Goal: Information Seeking & Learning: Learn about a topic

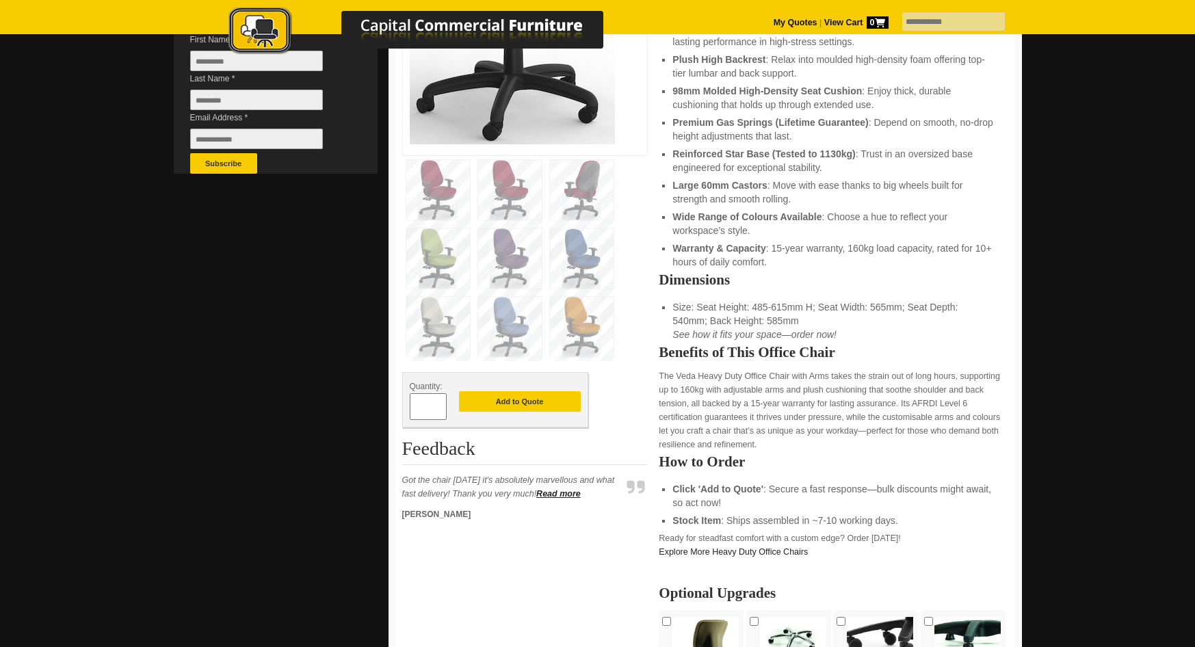
scroll to position [410, 0]
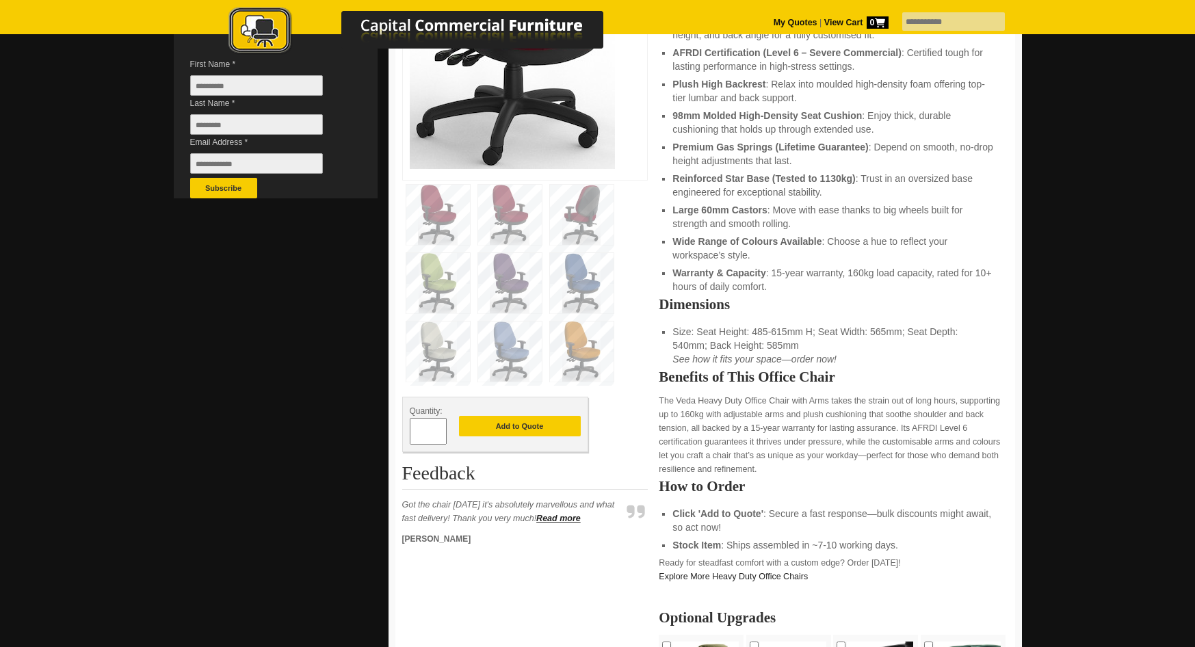
click at [588, 285] on img at bounding box center [582, 283] width 64 height 60
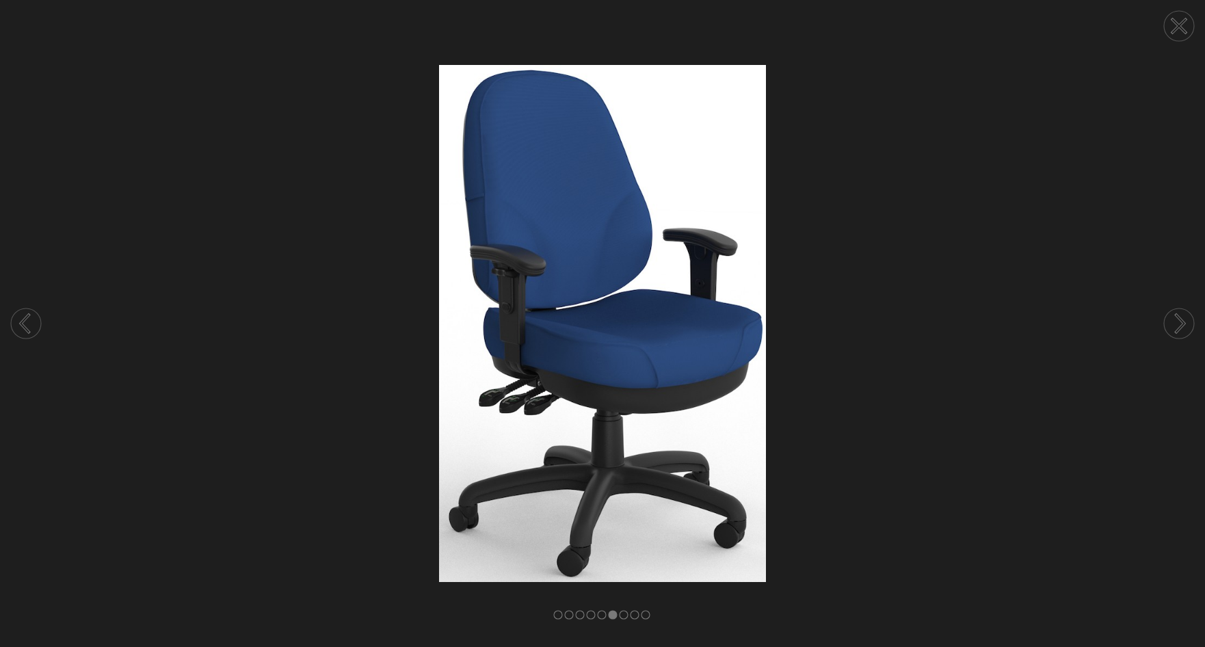
click at [1194, 49] on icon at bounding box center [1179, 26] width 52 height 52
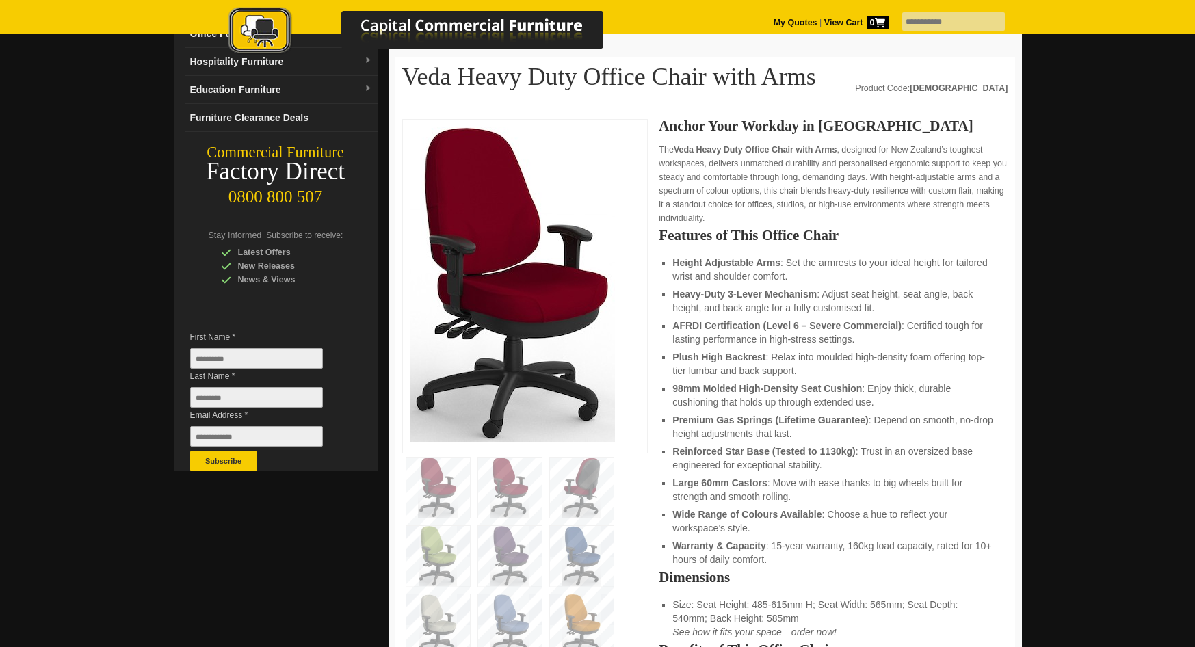
scroll to position [137, 0]
click at [582, 561] on img at bounding box center [582, 557] width 64 height 60
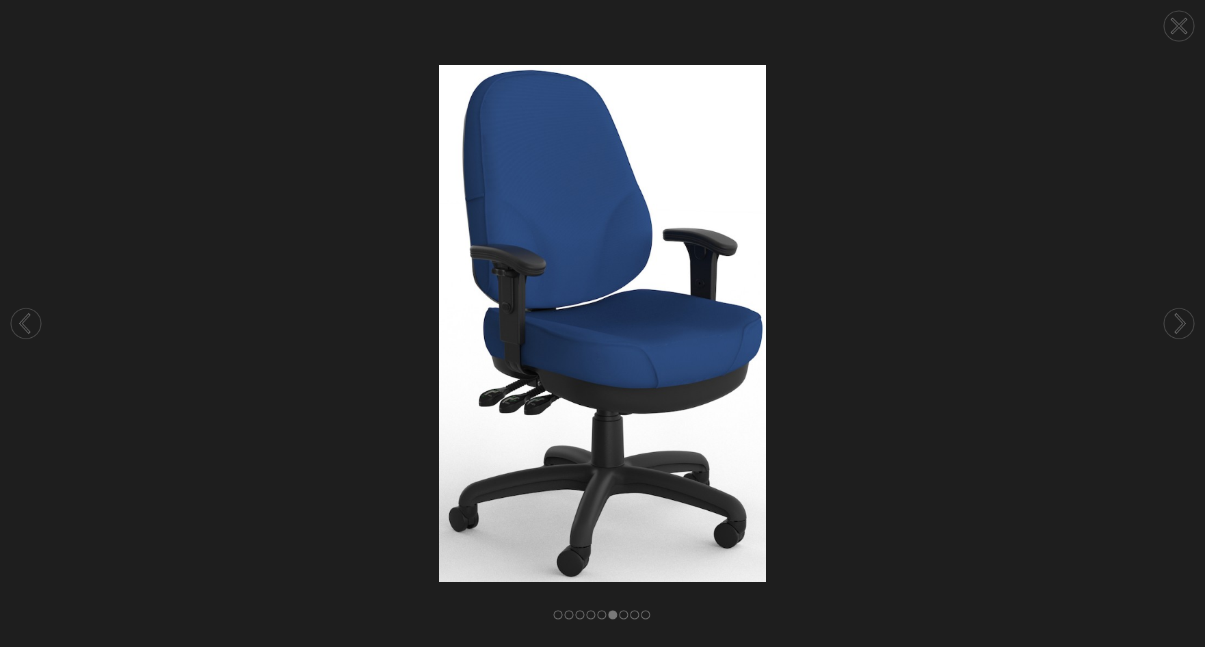
click at [556, 615] on rect at bounding box center [558, 615] width 8 height 8
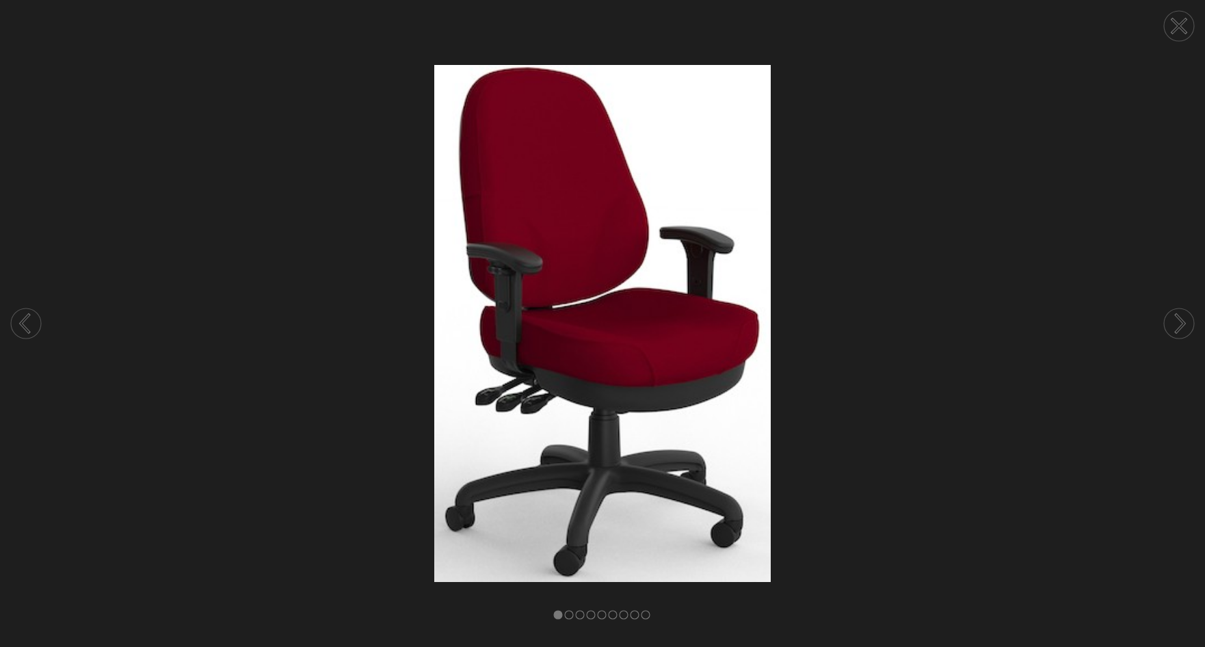
click at [572, 616] on rect at bounding box center [569, 615] width 8 height 8
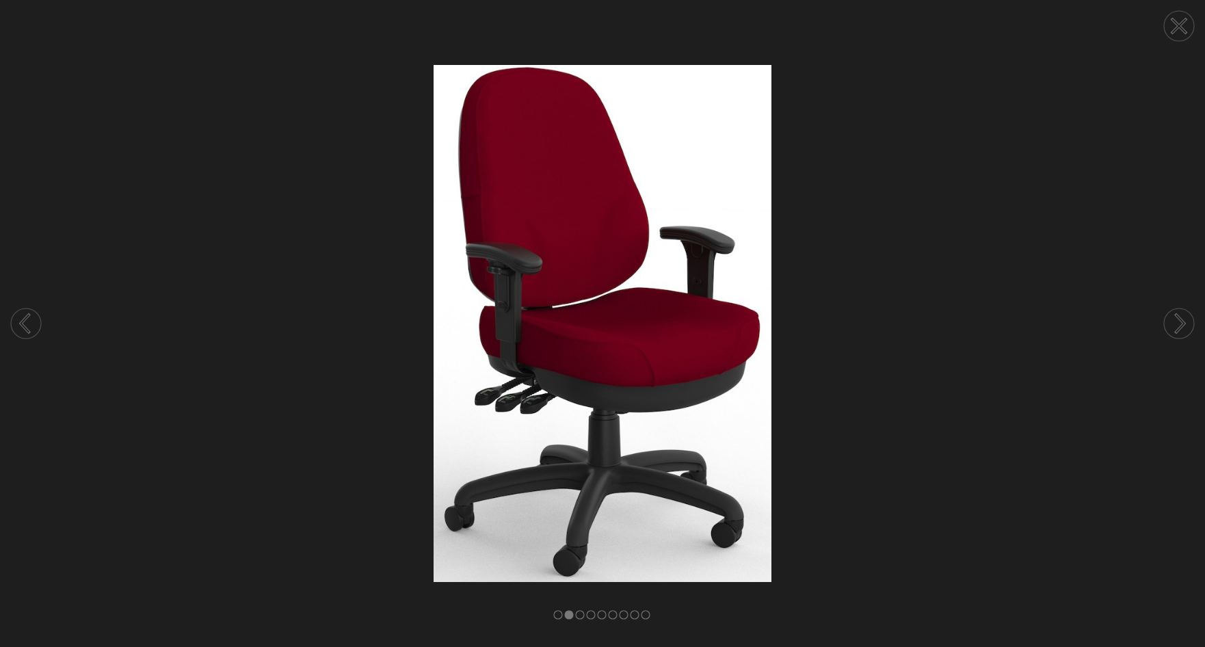
click at [557, 618] on rect at bounding box center [558, 615] width 8 height 8
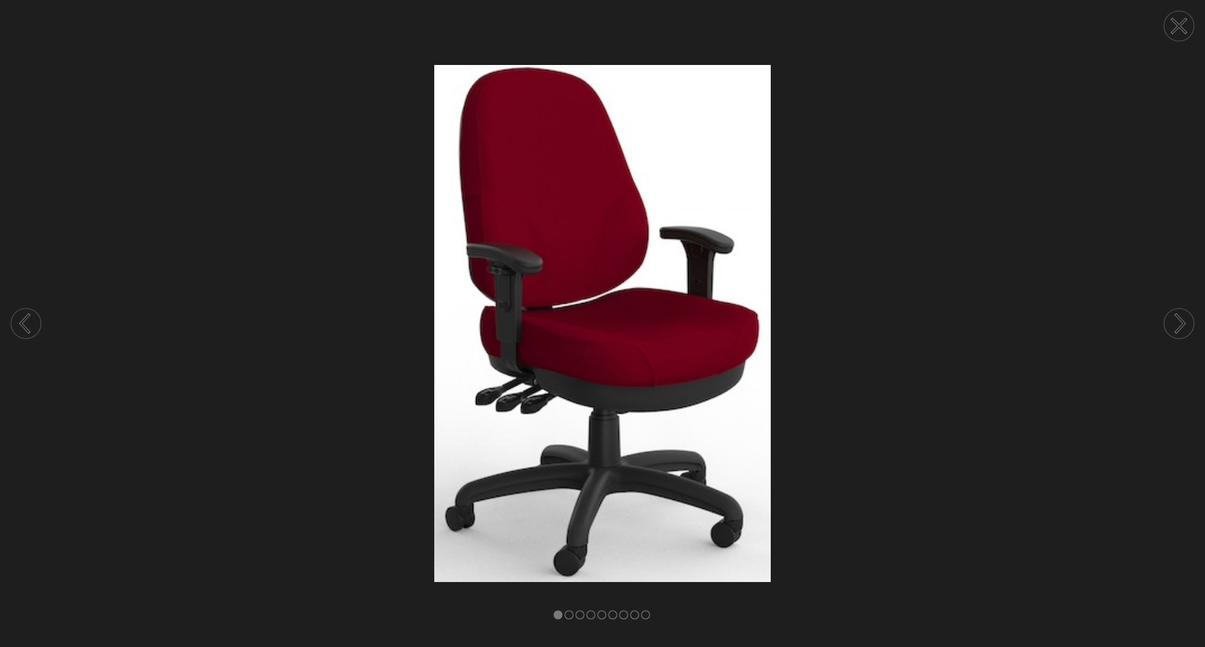
click at [570, 618] on rect at bounding box center [569, 615] width 8 height 8
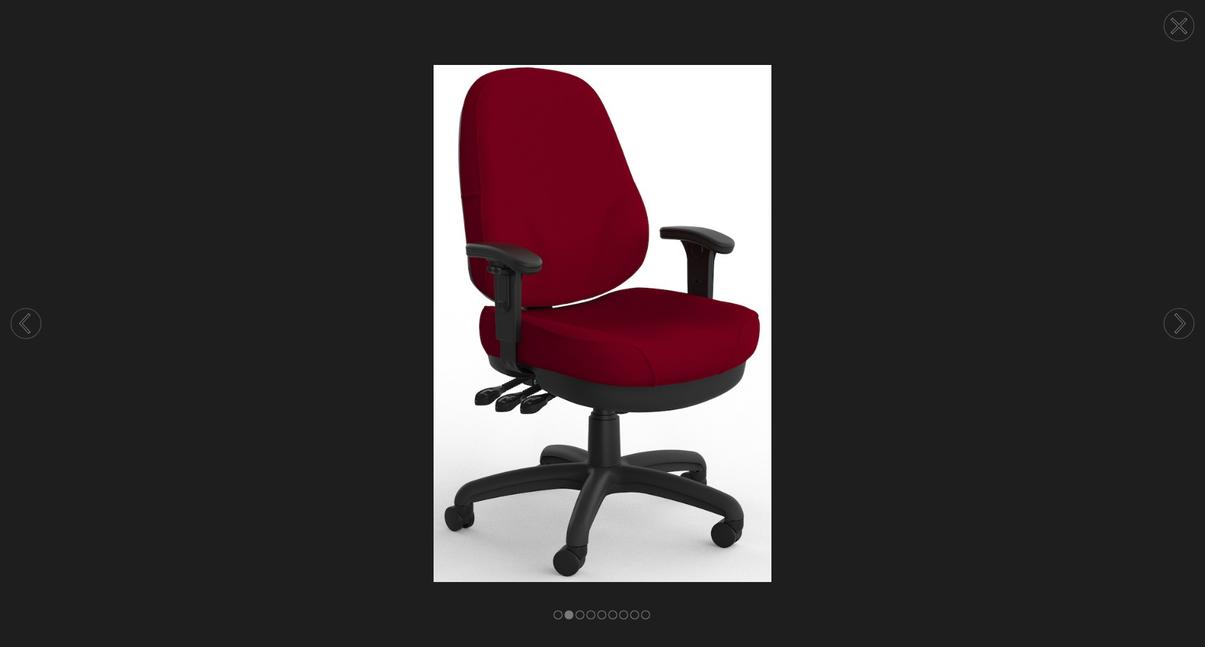
click at [554, 617] on div at bounding box center [602, 323] width 1205 height 647
click at [560, 617] on rect at bounding box center [558, 615] width 8 height 8
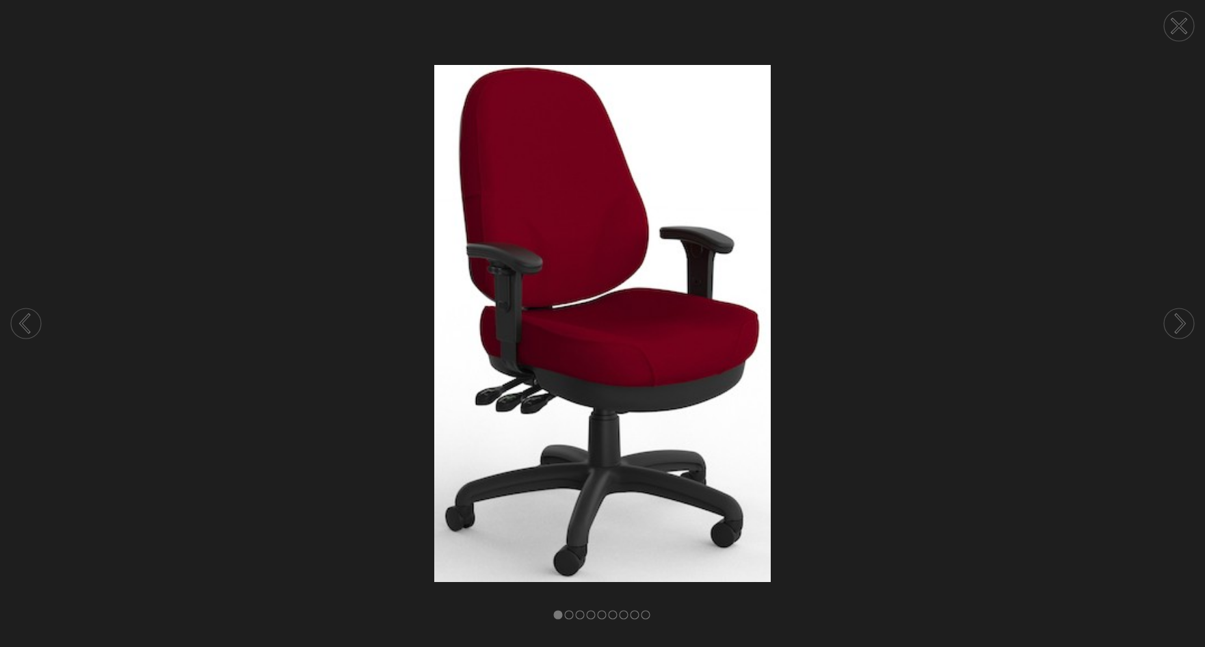
click at [1180, 30] on circle at bounding box center [1179, 26] width 30 height 30
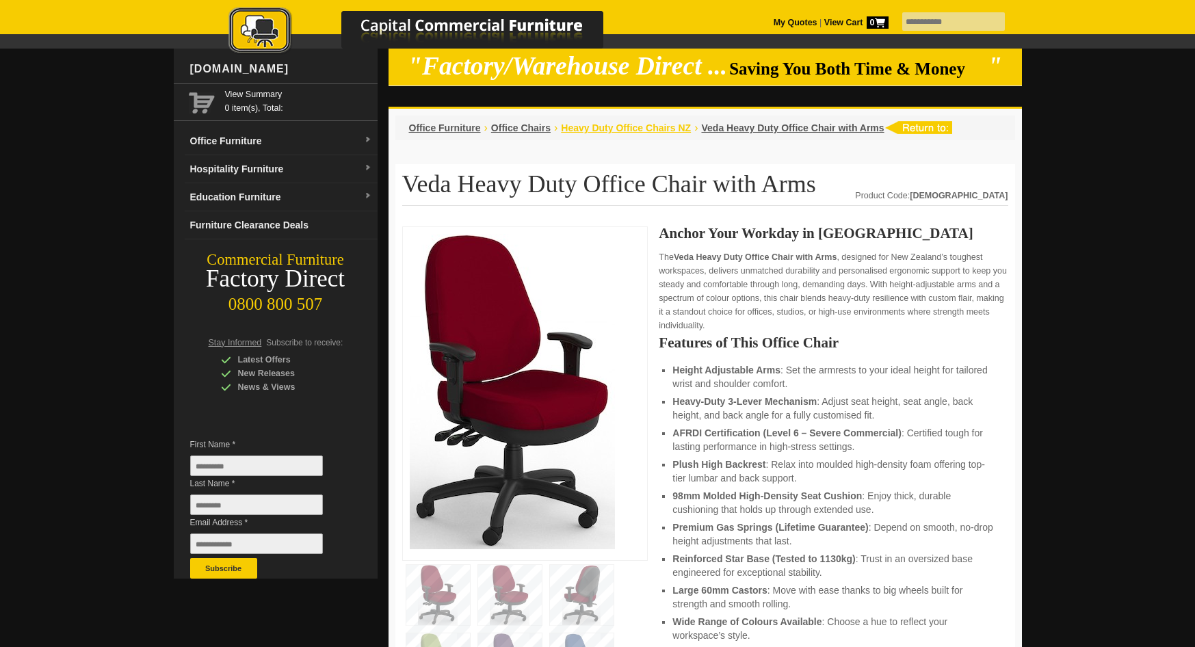
scroll to position [0, 0]
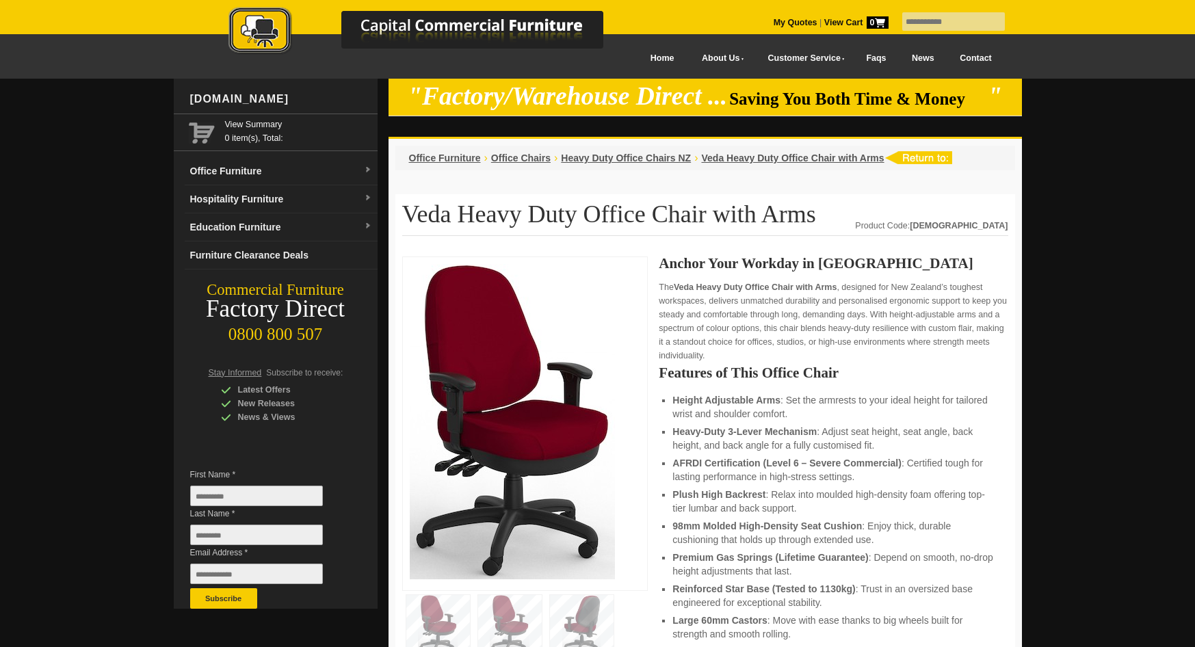
click at [629, 59] on link at bounding box center [430, 34] width 479 height 54
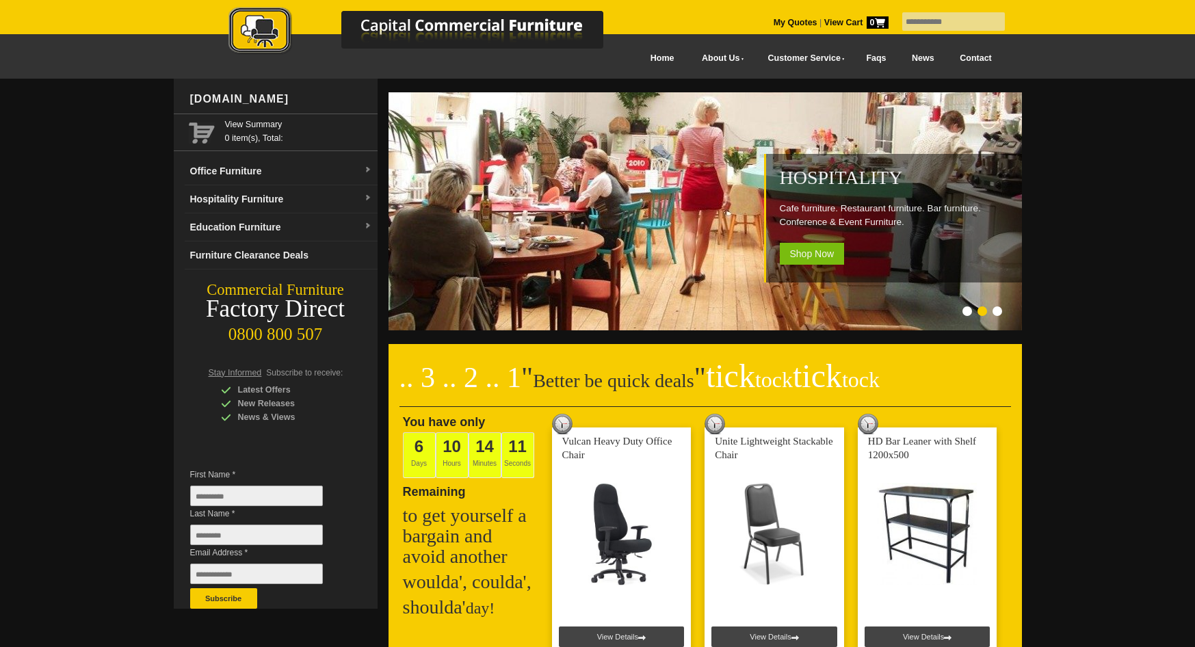
click at [911, 20] on input "text" at bounding box center [953, 21] width 103 height 18
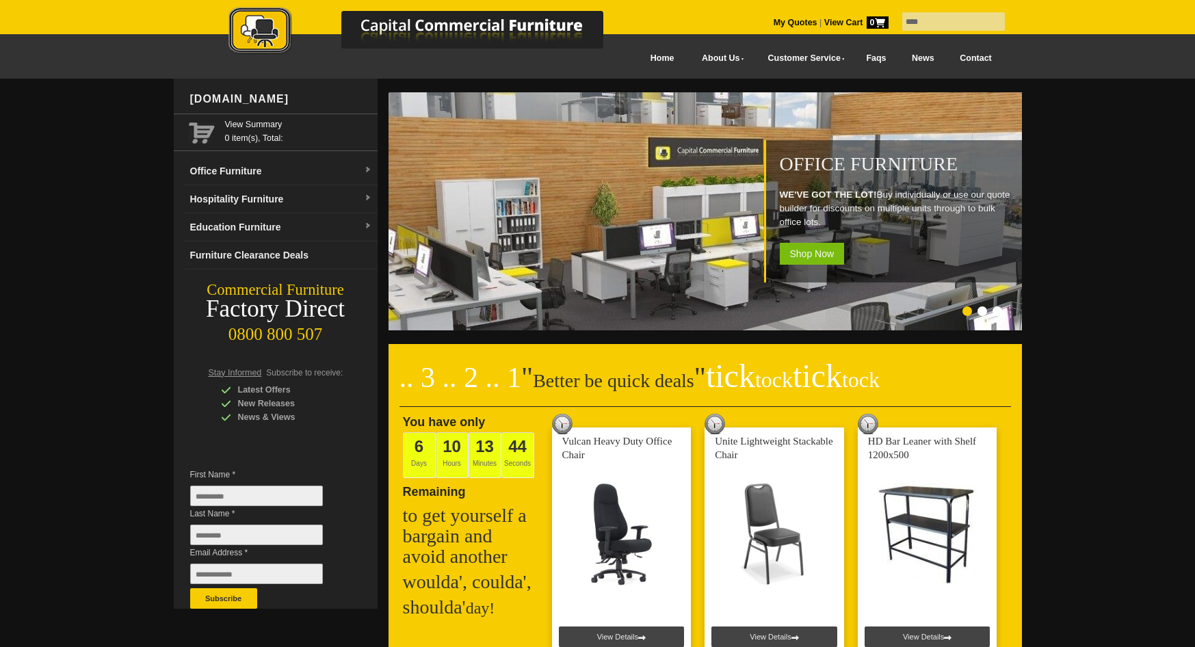
type input "****"
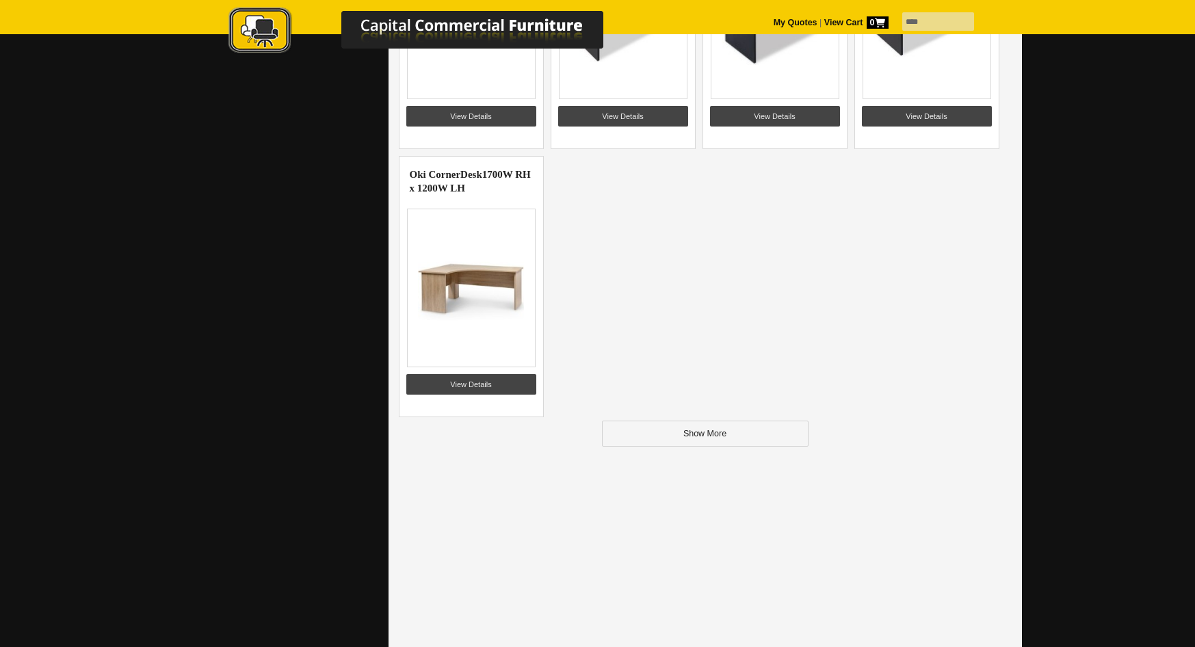
scroll to position [1710, 0]
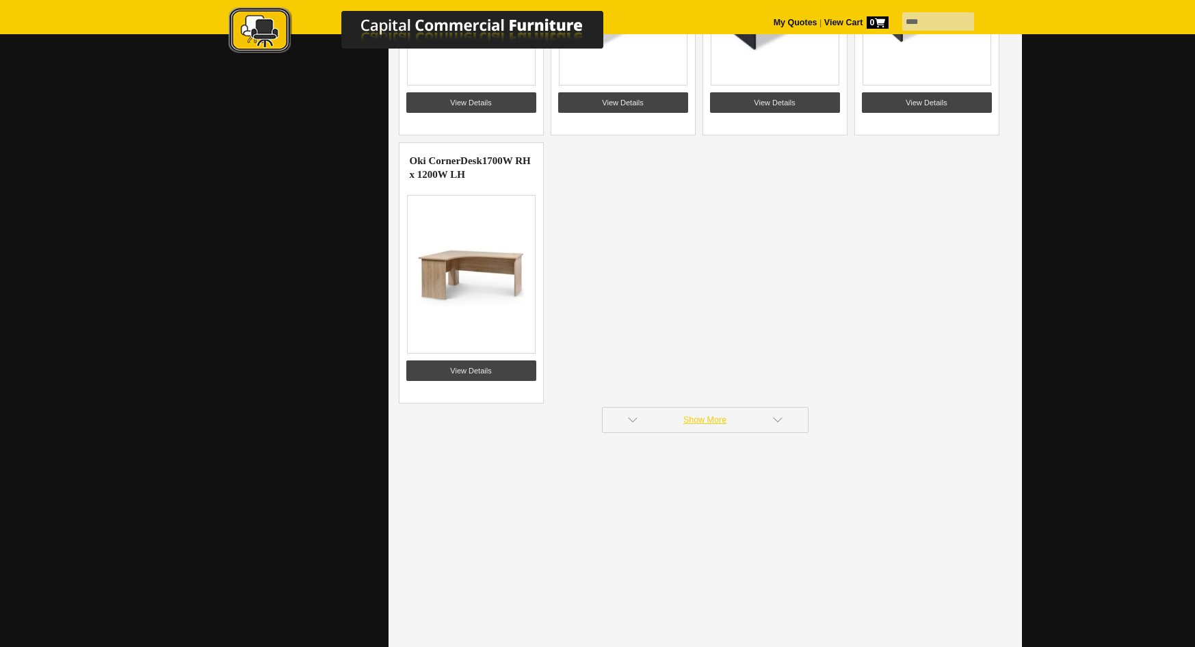
click at [702, 419] on link "Show More" at bounding box center [705, 420] width 207 height 26
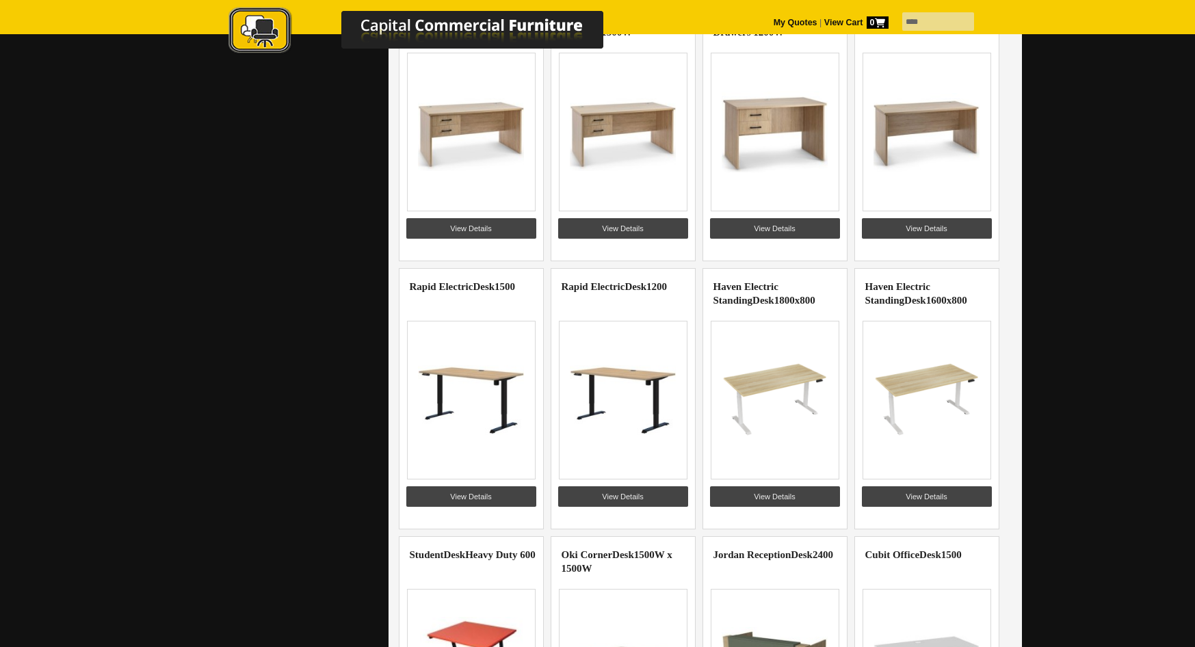
scroll to position [2188, 0]
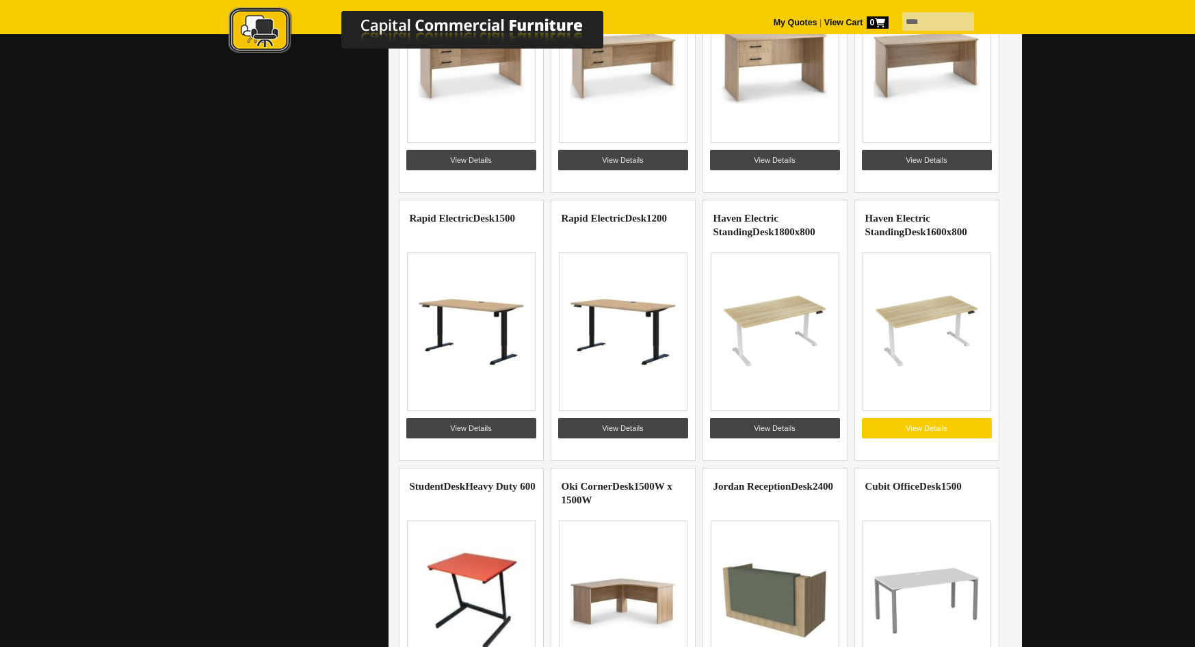
drag, startPoint x: 931, startPoint y: 314, endPoint x: 919, endPoint y: 427, distance: 113.5
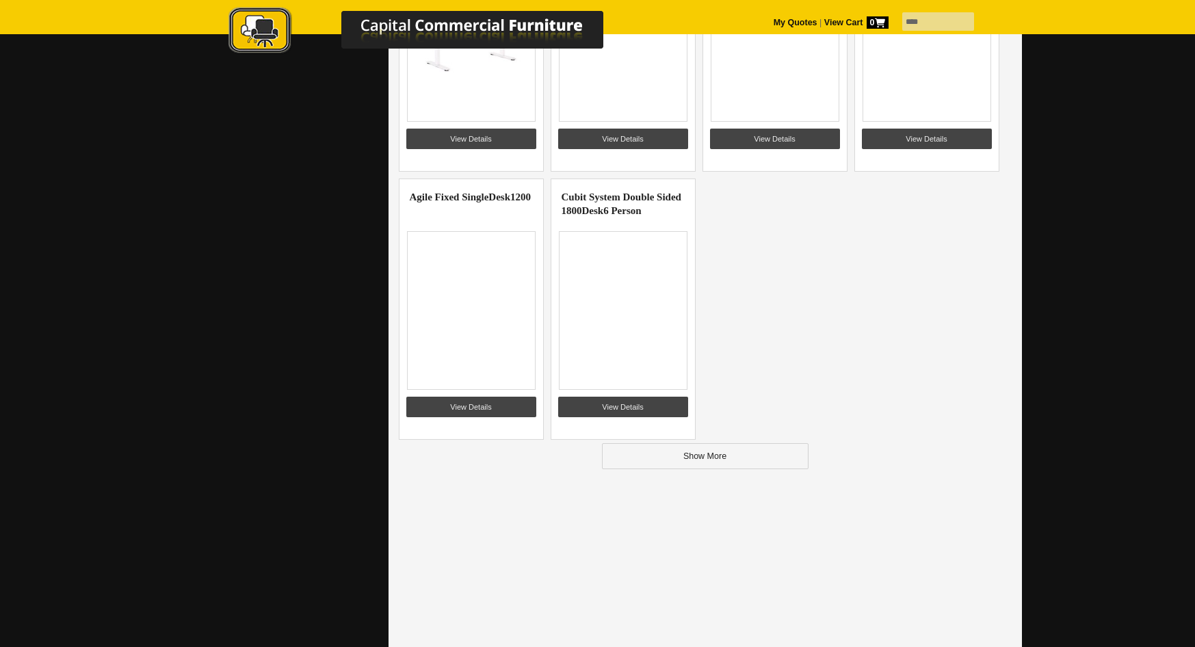
scroll to position [3283, 0]
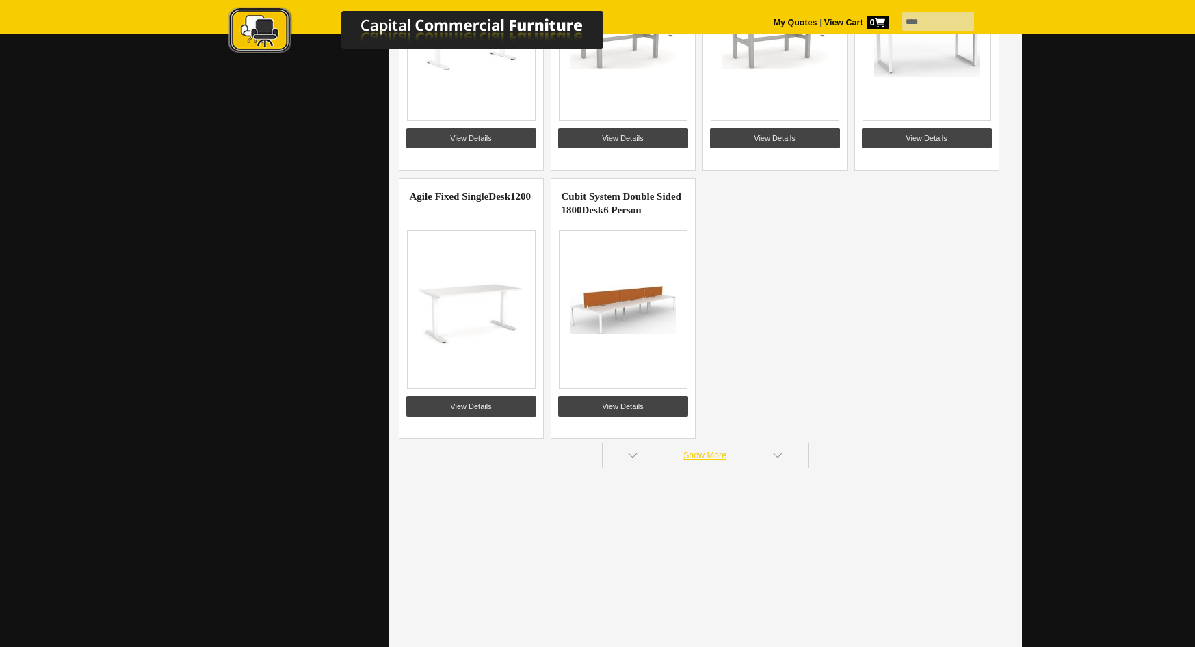
click at [719, 455] on link "Show More" at bounding box center [705, 455] width 207 height 26
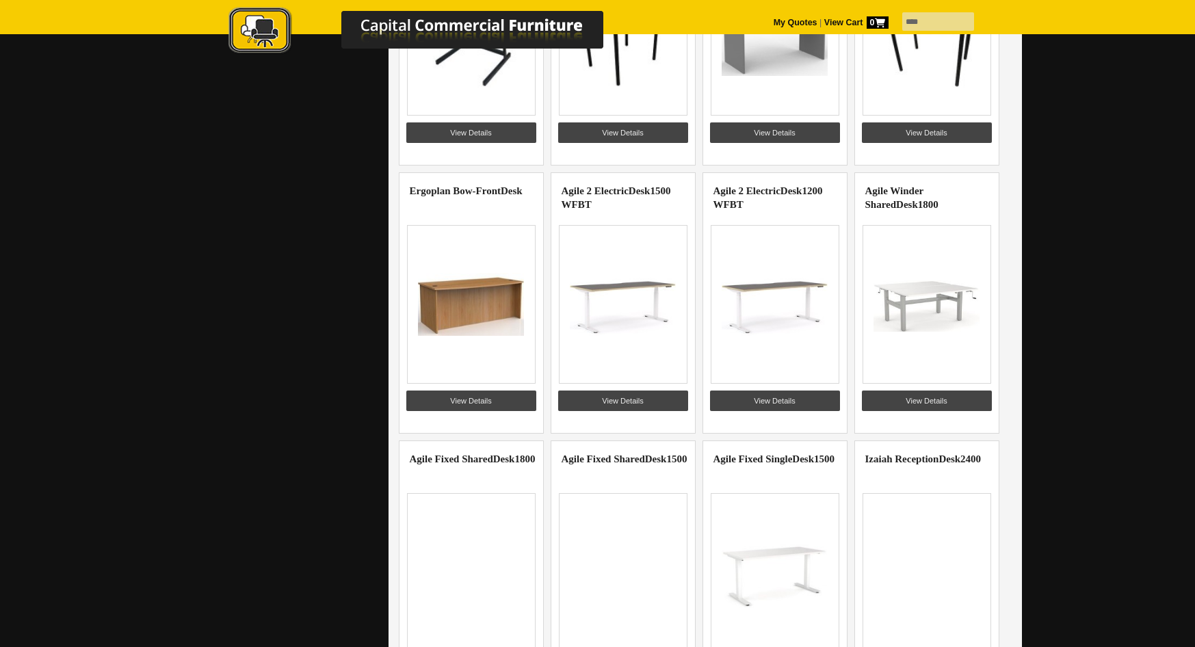
scroll to position [3830, 0]
